Goal: Use online tool/utility: Utilize a website feature to perform a specific function

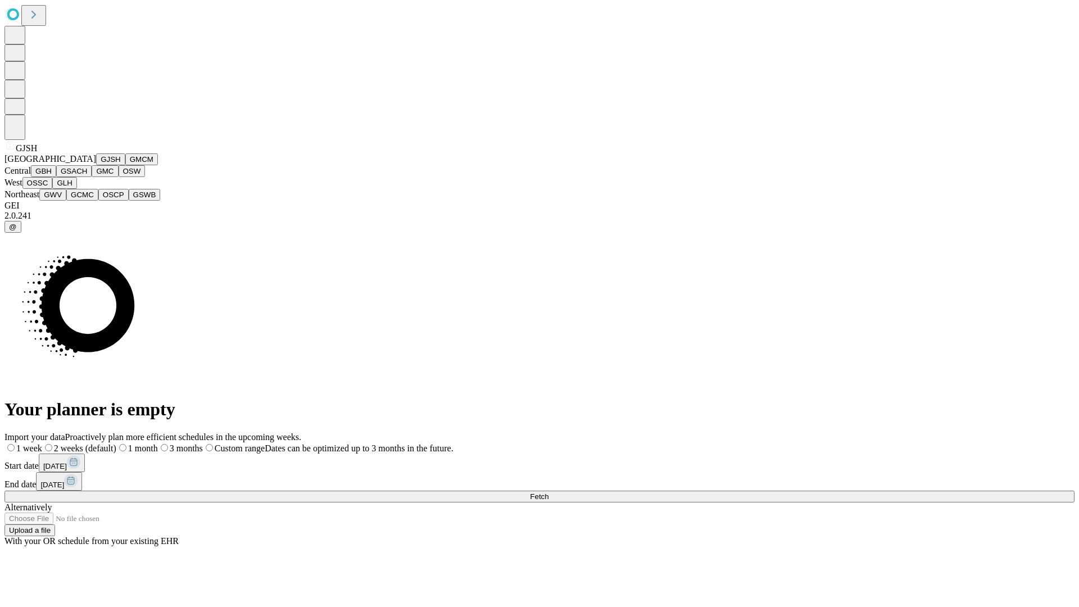
click at [96, 165] on button "GJSH" at bounding box center [110, 159] width 29 height 12
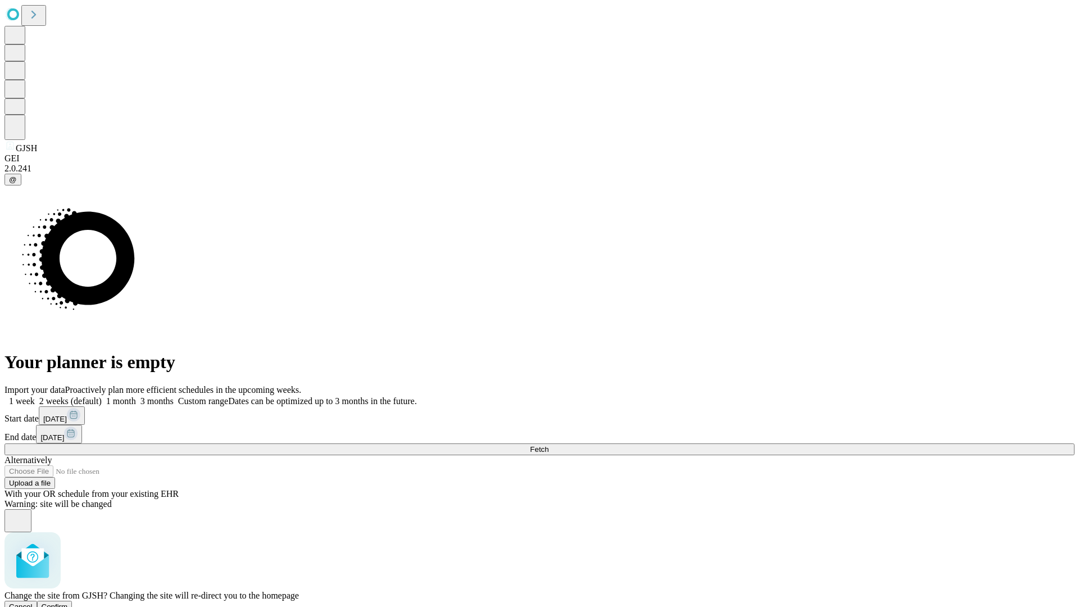
click at [68, 603] on span "Confirm" at bounding box center [55, 607] width 26 height 8
click at [102, 396] on label "2 weeks (default)" at bounding box center [68, 401] width 67 height 10
click at [549, 445] on span "Fetch" at bounding box center [539, 449] width 19 height 8
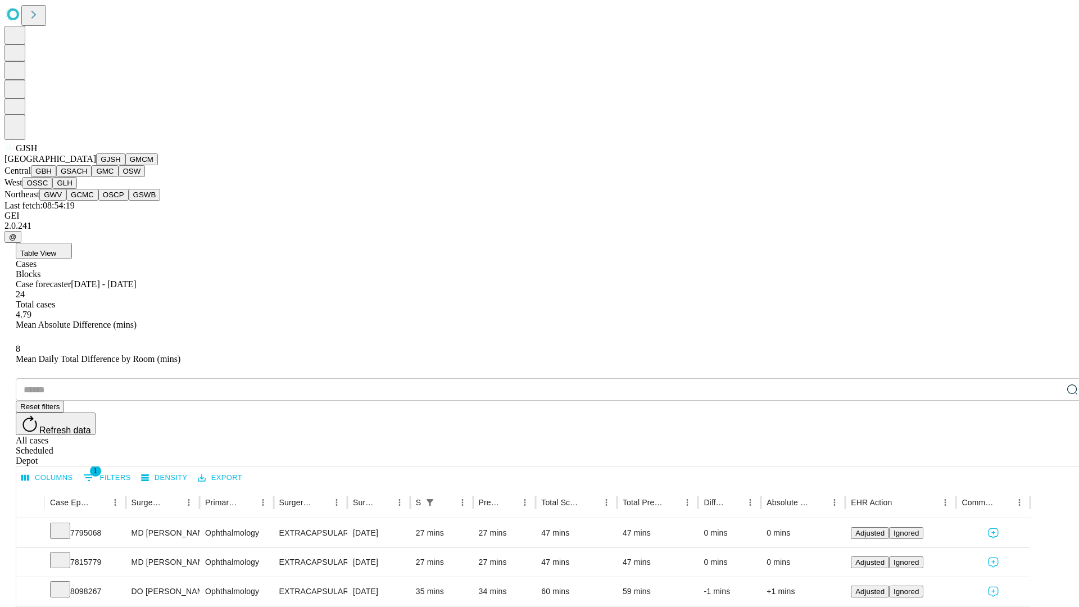
click at [125, 165] on button "GMCM" at bounding box center [141, 159] width 33 height 12
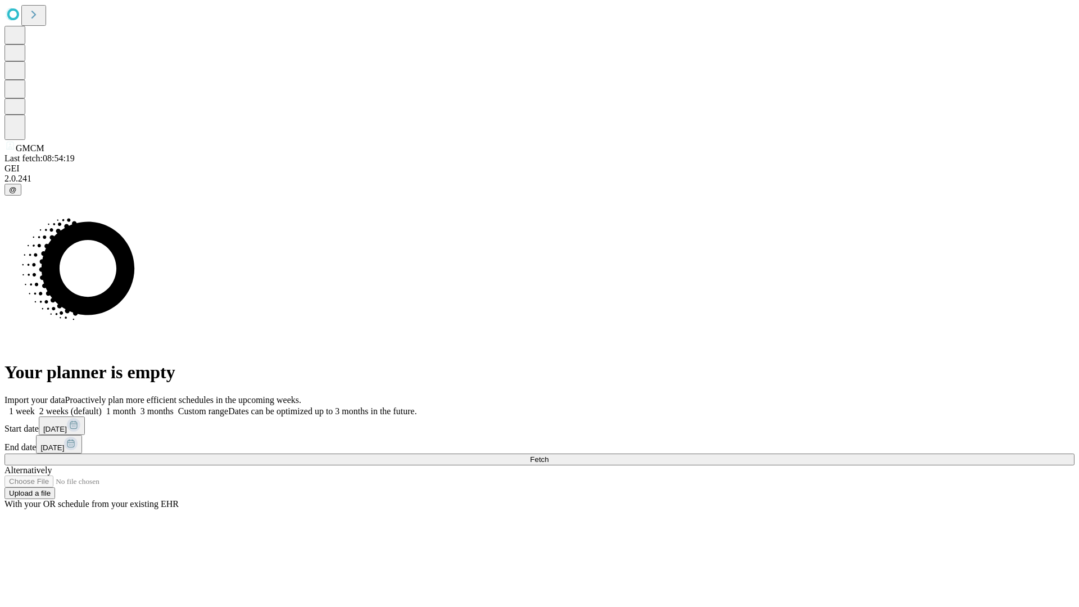
click at [102, 406] on label "2 weeks (default)" at bounding box center [68, 411] width 67 height 10
click at [549, 455] on span "Fetch" at bounding box center [539, 459] width 19 height 8
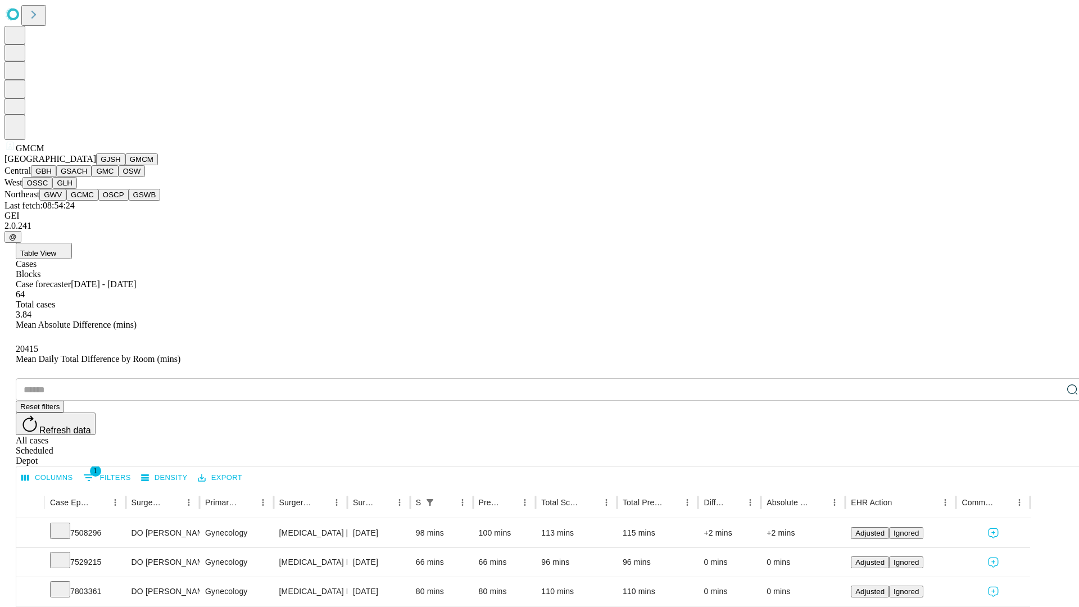
click at [56, 177] on button "GBH" at bounding box center [43, 171] width 25 height 12
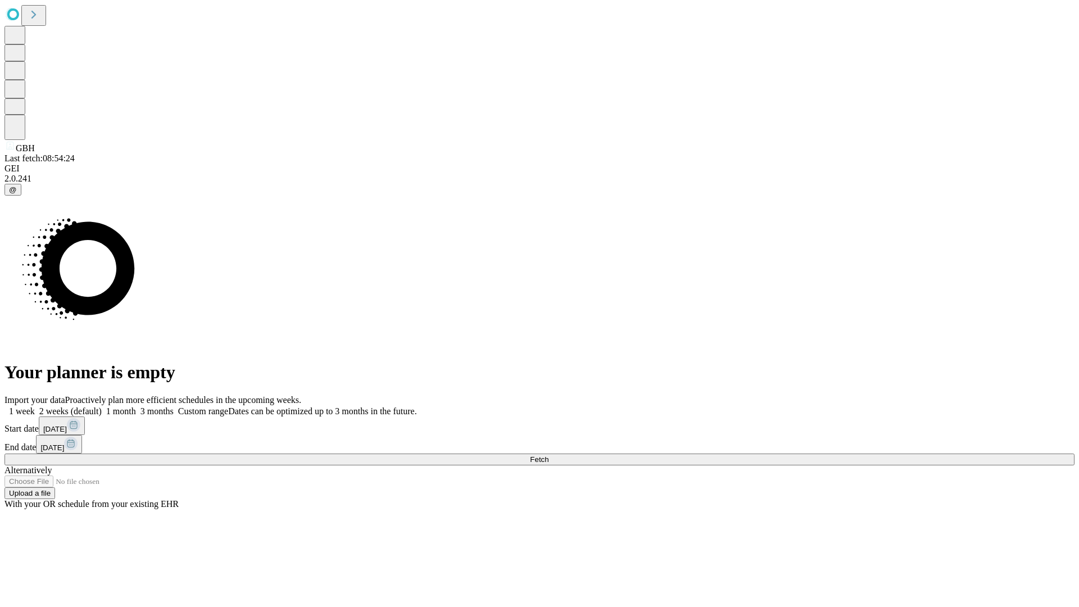
click at [102, 406] on label "2 weeks (default)" at bounding box center [68, 411] width 67 height 10
click at [549, 455] on span "Fetch" at bounding box center [539, 459] width 19 height 8
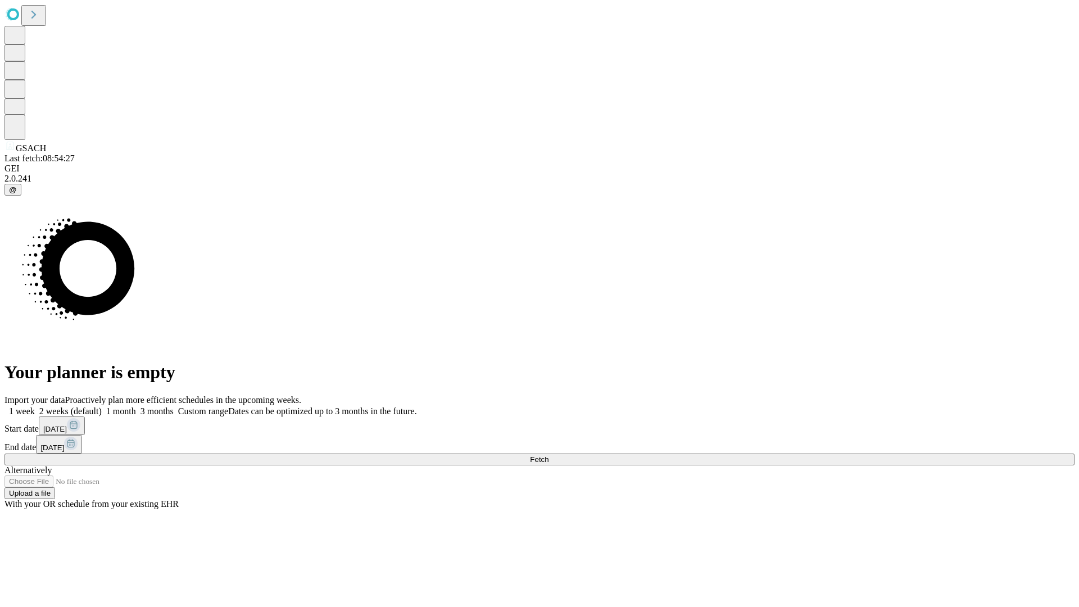
click at [102, 406] on label "2 weeks (default)" at bounding box center [68, 411] width 67 height 10
click at [549, 455] on span "Fetch" at bounding box center [539, 459] width 19 height 8
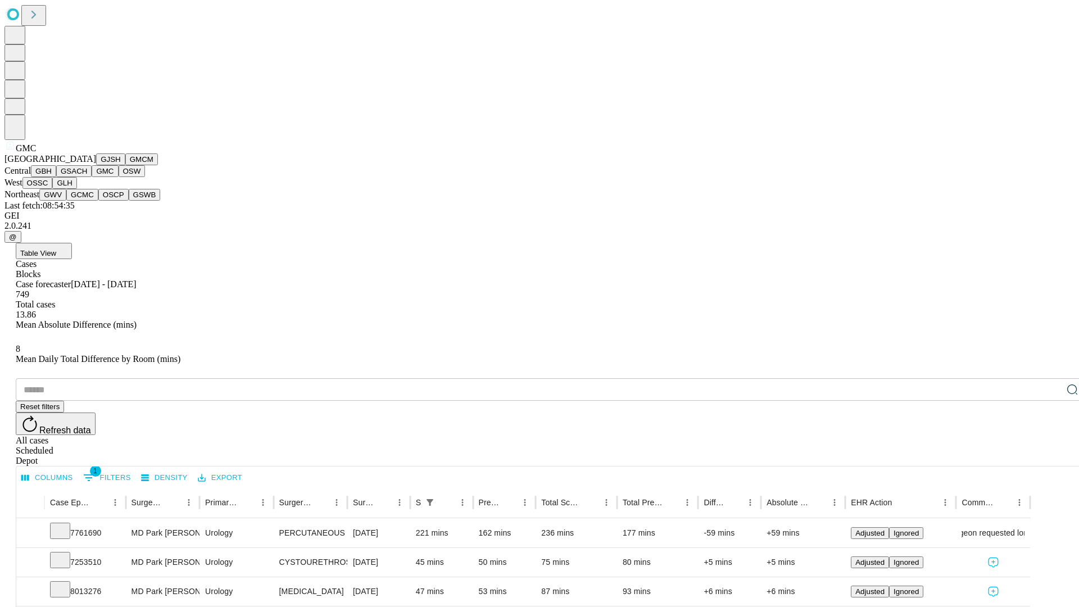
click at [119, 177] on button "OSW" at bounding box center [132, 171] width 27 height 12
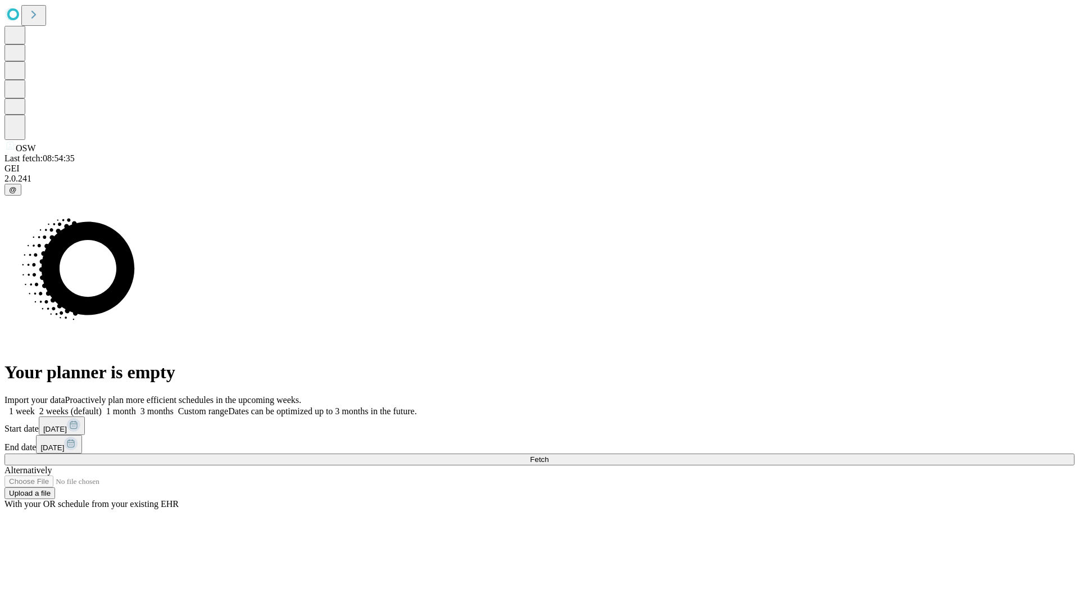
click at [102, 406] on label "2 weeks (default)" at bounding box center [68, 411] width 67 height 10
click at [549, 455] on span "Fetch" at bounding box center [539, 459] width 19 height 8
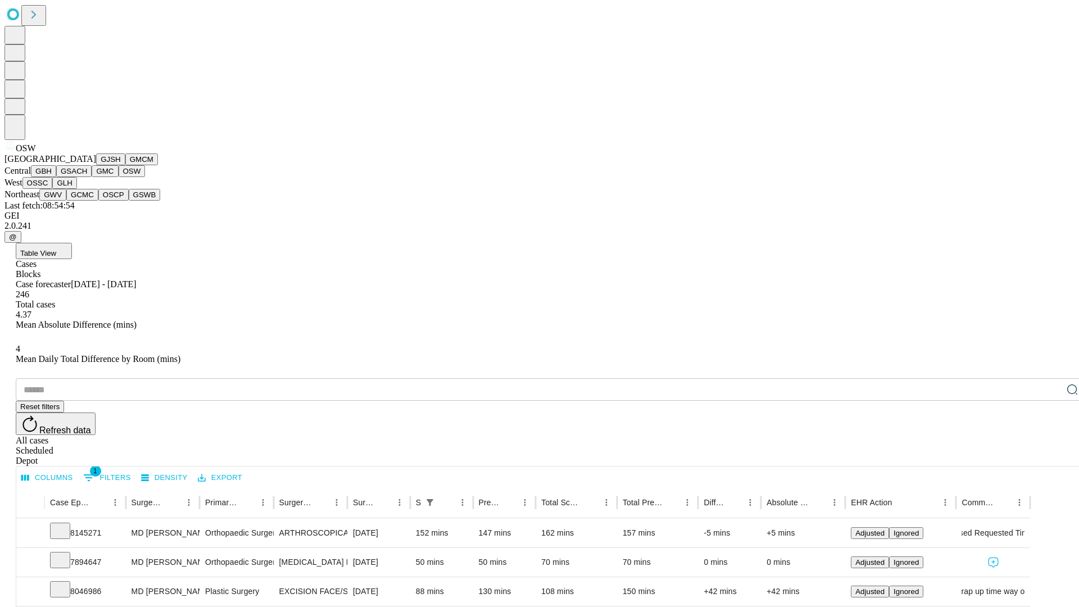
click at [53, 189] on button "OSSC" at bounding box center [37, 183] width 30 height 12
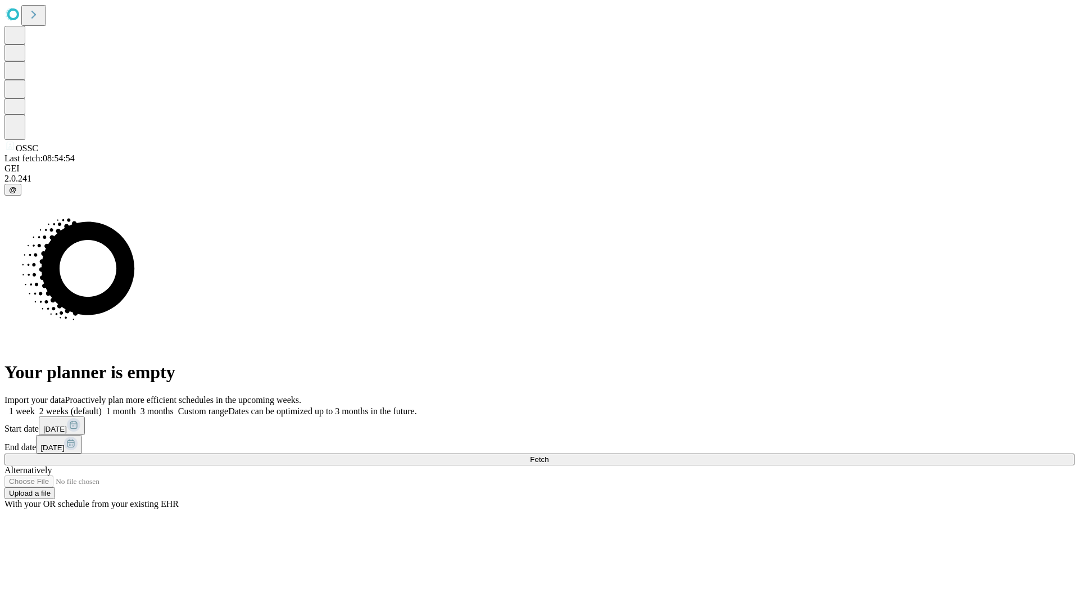
click at [102, 406] on label "2 weeks (default)" at bounding box center [68, 411] width 67 height 10
click at [549, 455] on span "Fetch" at bounding box center [539, 459] width 19 height 8
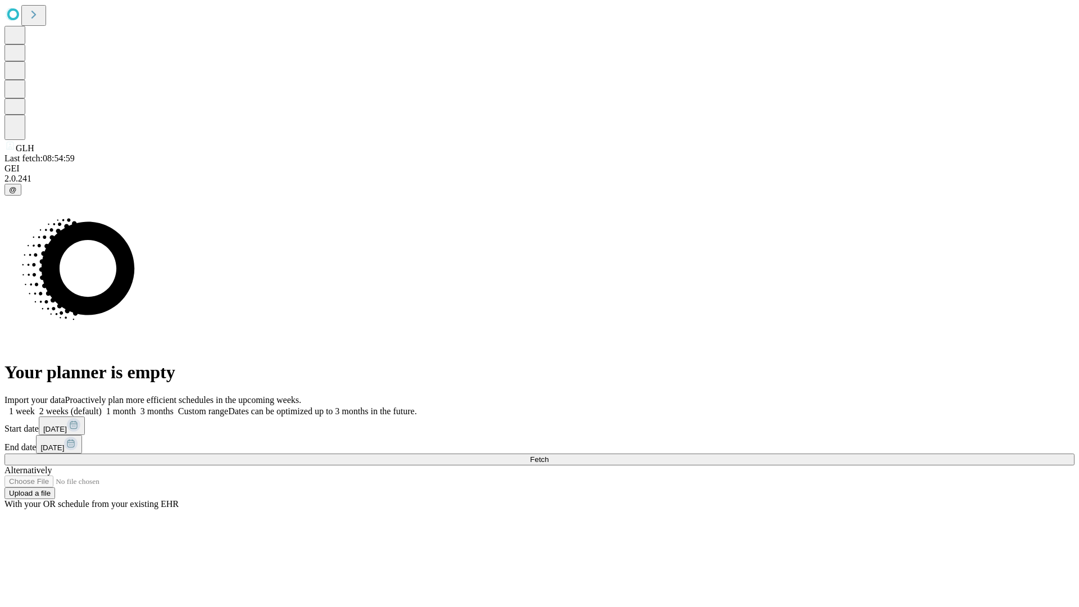
click at [549, 455] on span "Fetch" at bounding box center [539, 459] width 19 height 8
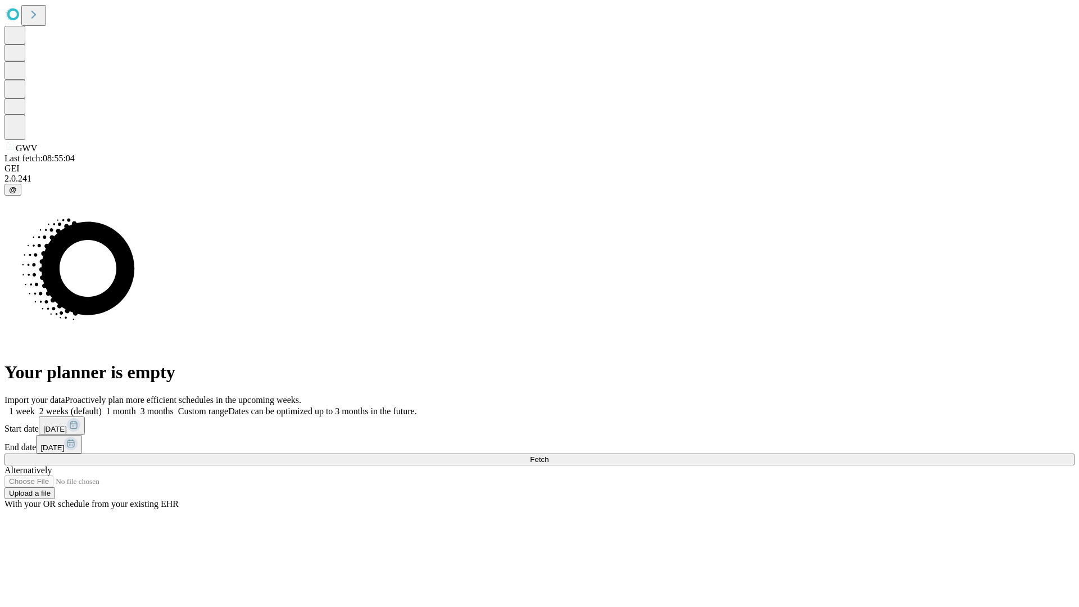
click at [549, 455] on span "Fetch" at bounding box center [539, 459] width 19 height 8
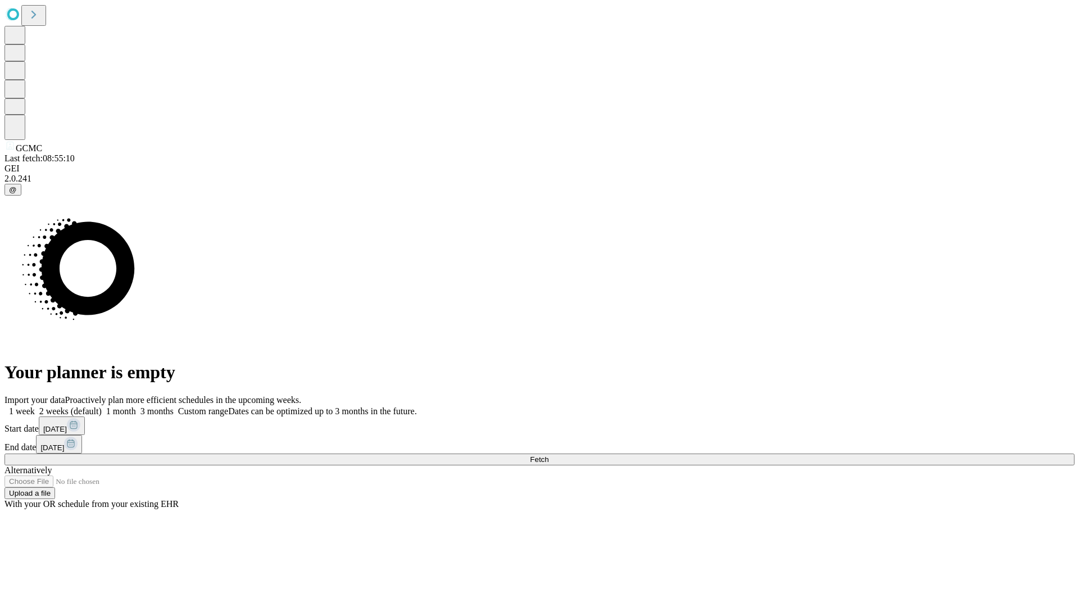
click at [102, 406] on label "2 weeks (default)" at bounding box center [68, 411] width 67 height 10
click at [549, 455] on span "Fetch" at bounding box center [539, 459] width 19 height 8
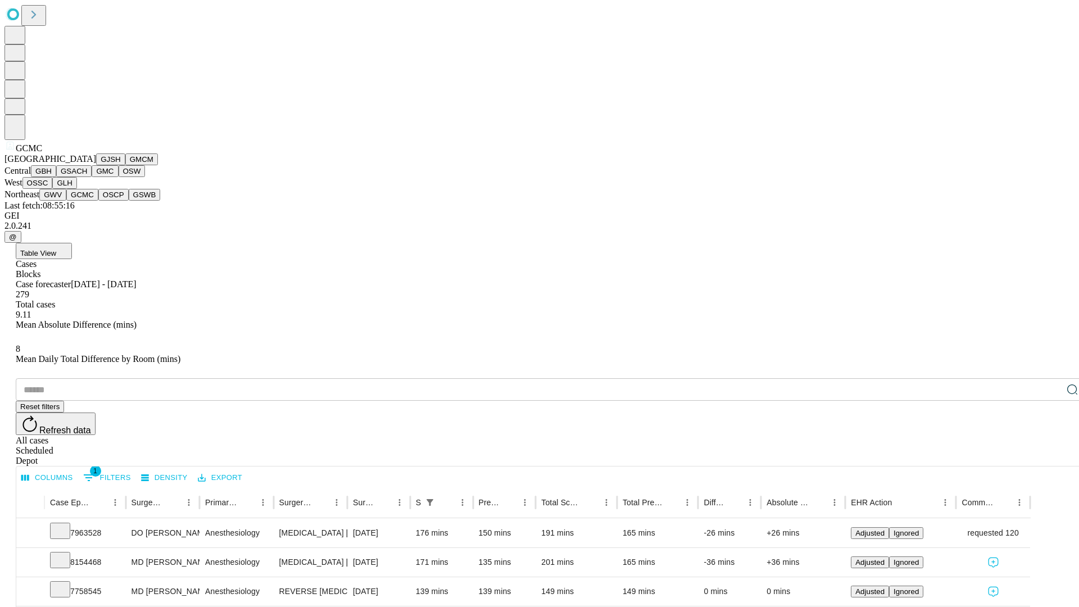
click at [98, 201] on button "OSCP" at bounding box center [113, 195] width 30 height 12
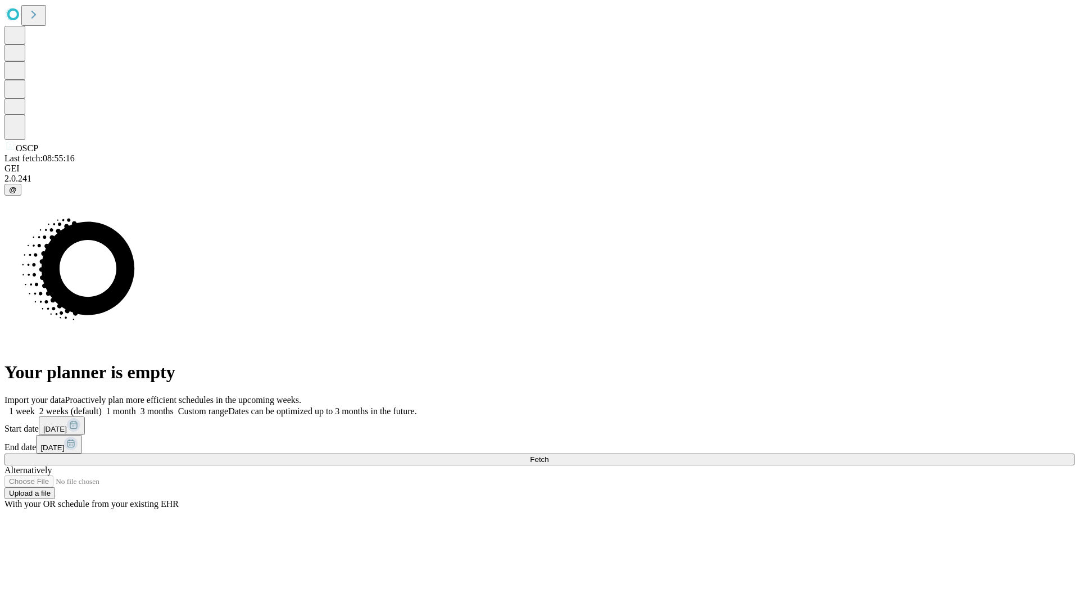
click at [102, 406] on label "2 weeks (default)" at bounding box center [68, 411] width 67 height 10
click at [549, 455] on span "Fetch" at bounding box center [539, 459] width 19 height 8
